Goal: Find specific page/section: Find specific page/section

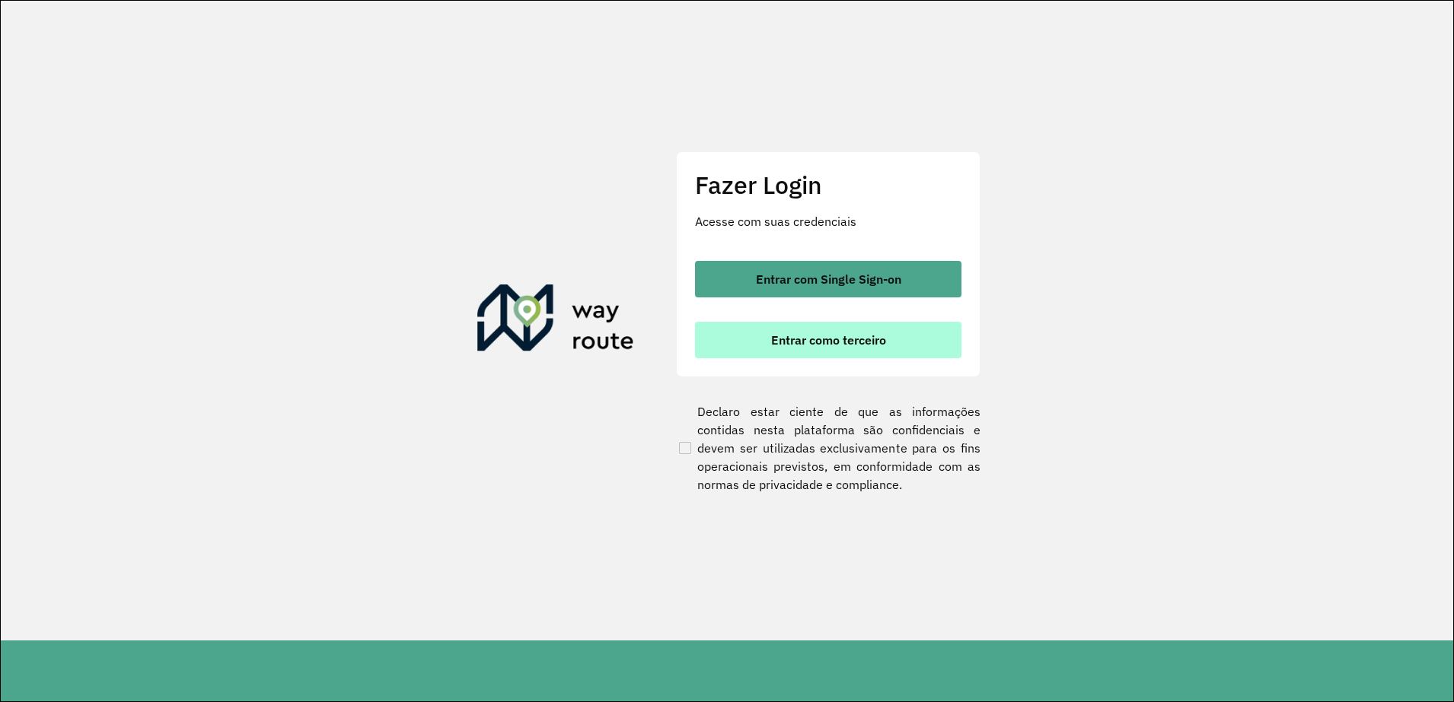
click at [852, 339] on span "Entrar como terceiro" at bounding box center [828, 340] width 115 height 12
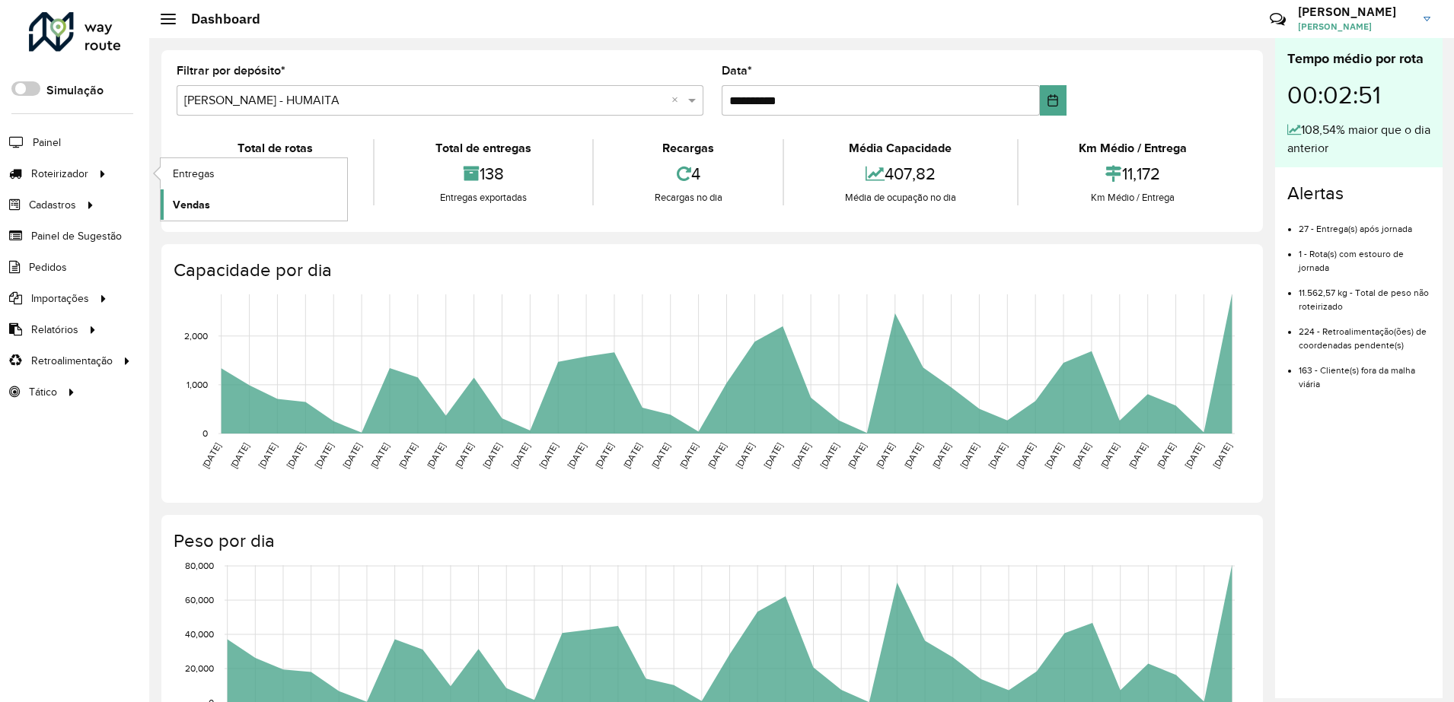
click at [197, 205] on span "Vendas" at bounding box center [191, 205] width 37 height 16
